Goal: Use online tool/utility: Utilize a website feature to perform a specific function

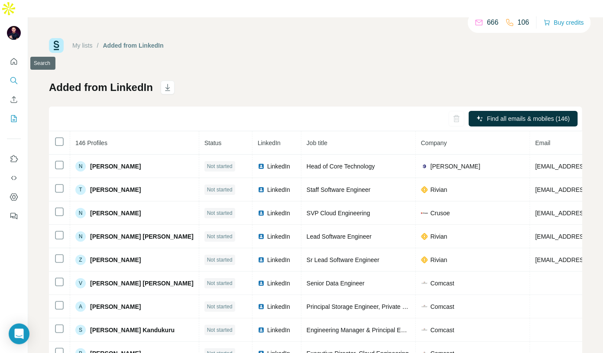
click at [13, 76] on icon "Search" at bounding box center [14, 80] width 9 height 9
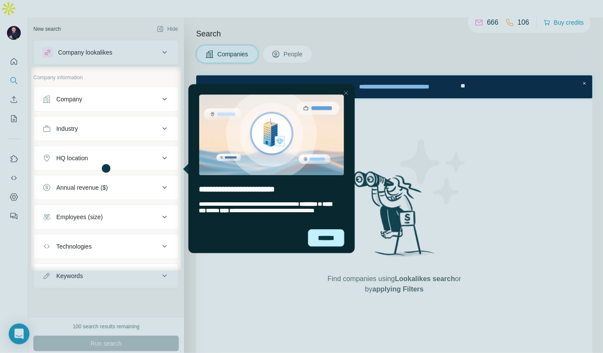
click at [332, 235] on div "******" at bounding box center [325, 237] width 36 height 17
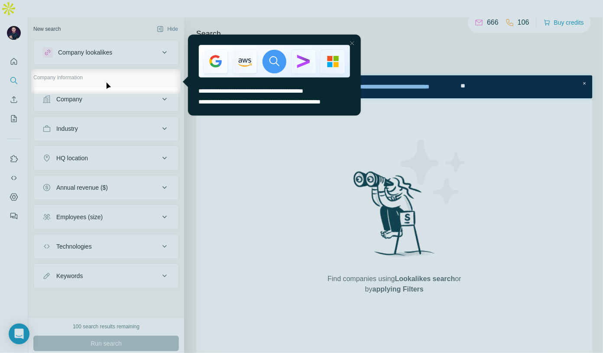
click at [136, 200] on div at bounding box center [301, 223] width 603 height 259
click at [353, 47] on div "Close Step" at bounding box center [351, 43] width 10 height 10
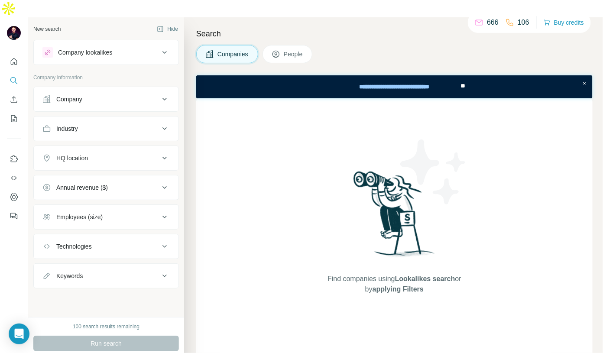
click at [290, 50] on span "People" at bounding box center [294, 54] width 20 height 9
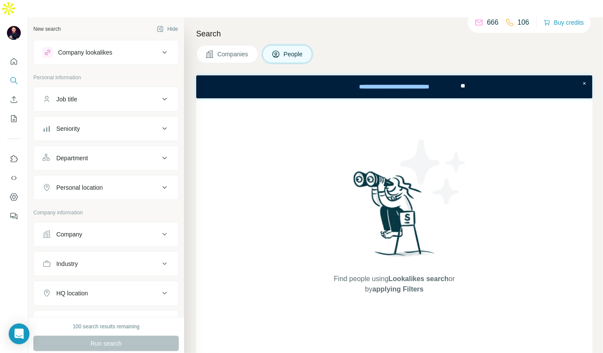
click at [150, 47] on div "Company lookalikes" at bounding box center [100, 52] width 117 height 10
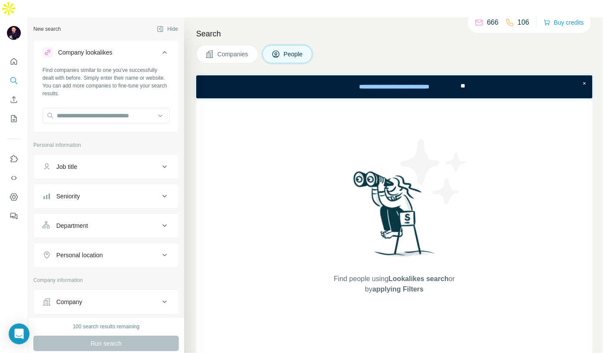
click at [150, 47] on div "Company lookalikes" at bounding box center [100, 52] width 117 height 10
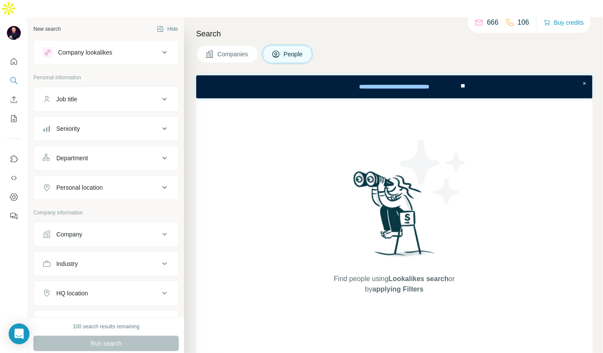
scroll to position [188, 0]
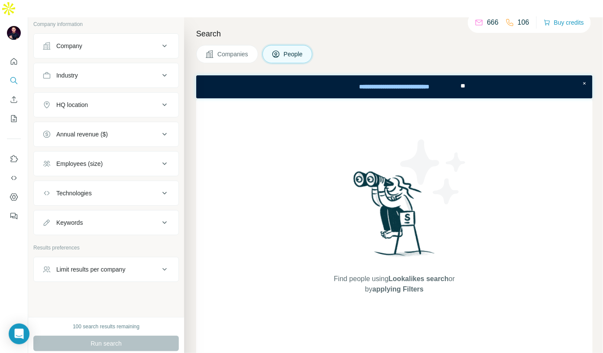
click at [130, 218] on div "Keywords" at bounding box center [100, 222] width 117 height 9
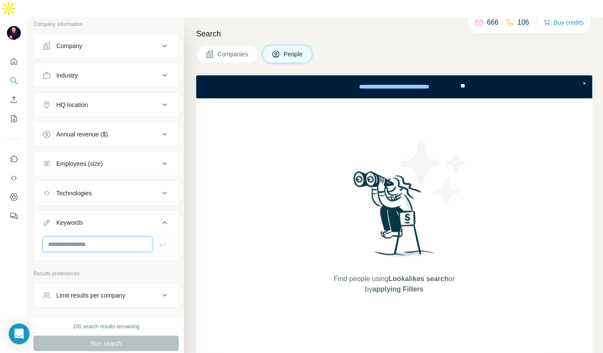
click at [110, 236] on input "text" at bounding box center [97, 244] width 110 height 16
type input "*********"
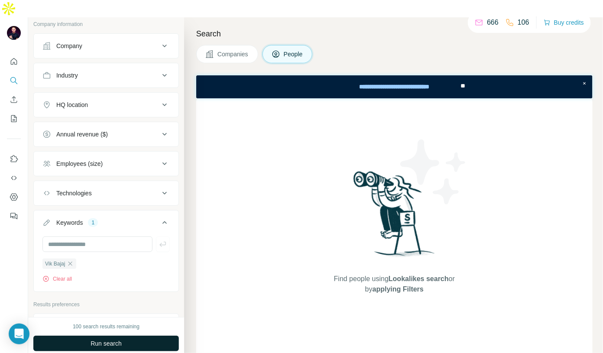
click at [132, 336] on button "Run search" at bounding box center [105, 344] width 145 height 16
